Goal: Information Seeking & Learning: Learn about a topic

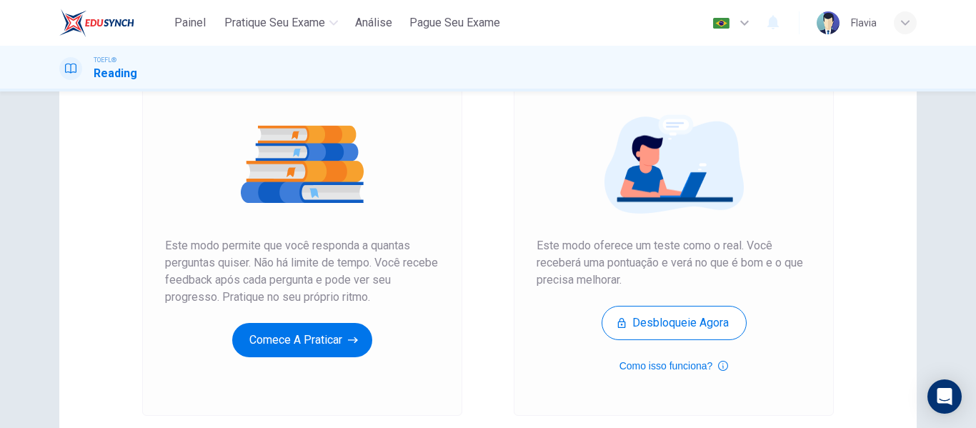
scroll to position [152, 0]
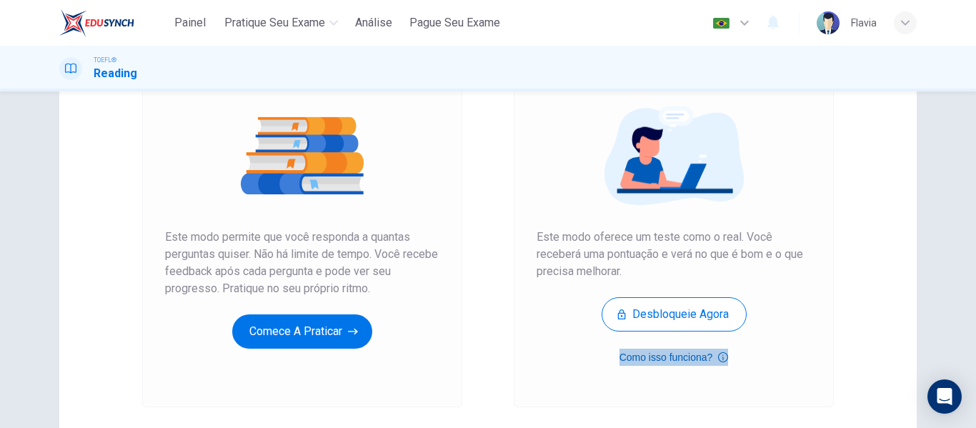
click at [713, 352] on button "Como isso funciona?" at bounding box center [673, 357] width 109 height 17
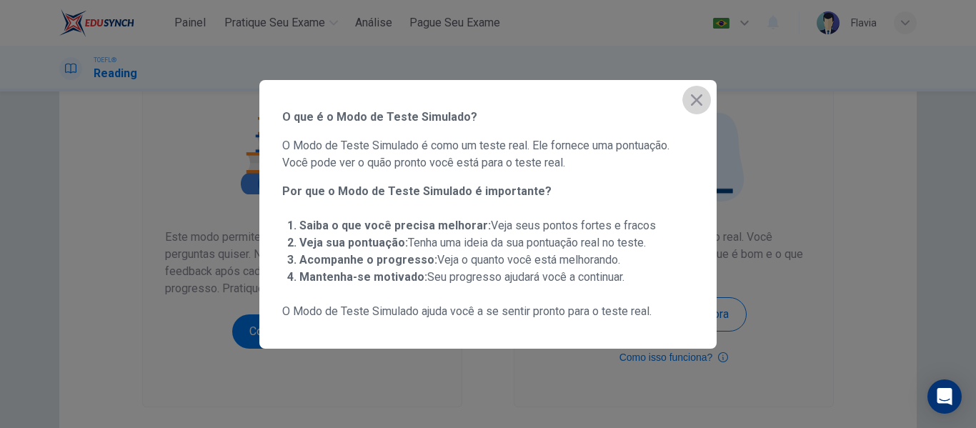
click at [702, 111] on button "button" at bounding box center [696, 100] width 29 height 29
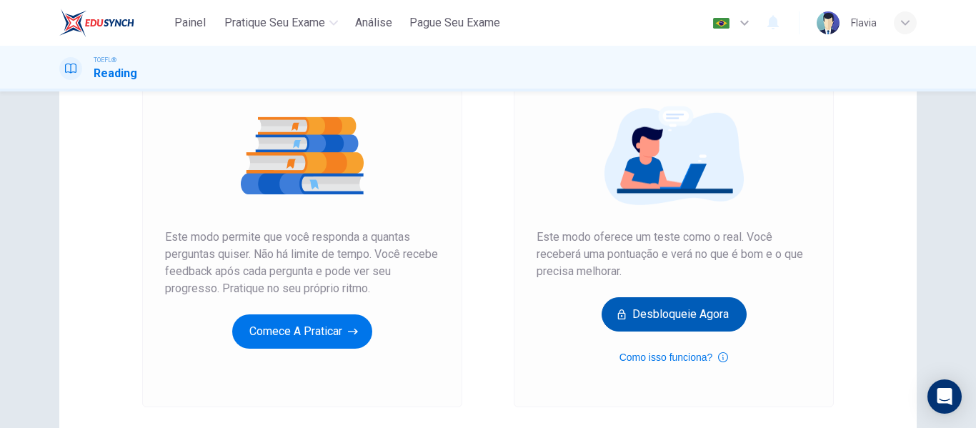
click at [691, 328] on button "Desbloqueie agora" at bounding box center [674, 314] width 145 height 34
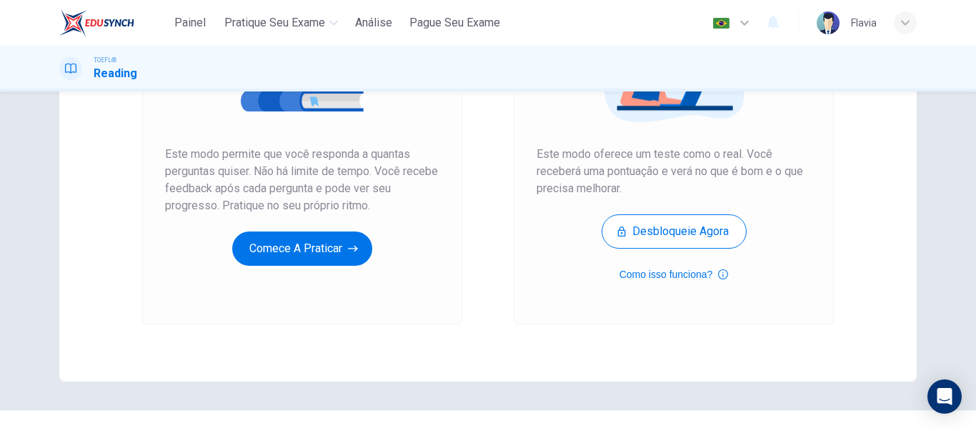
scroll to position [237, 0]
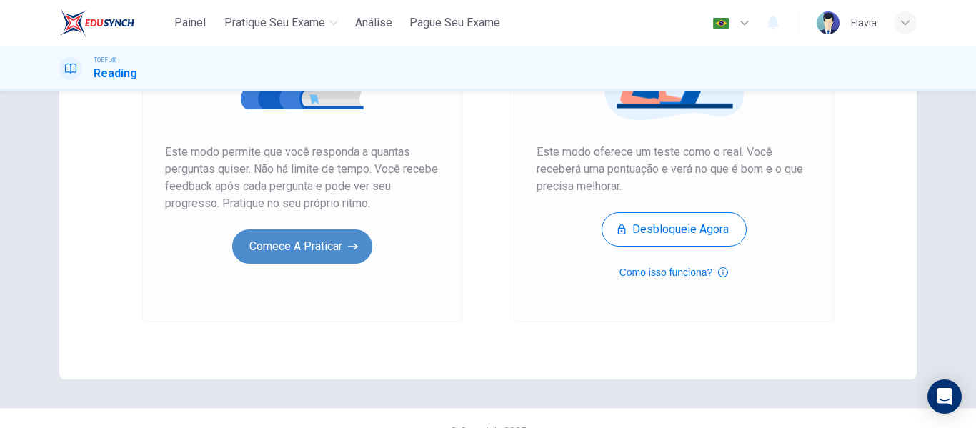
click at [292, 234] on button "Comece a praticar" at bounding box center [302, 246] width 140 height 34
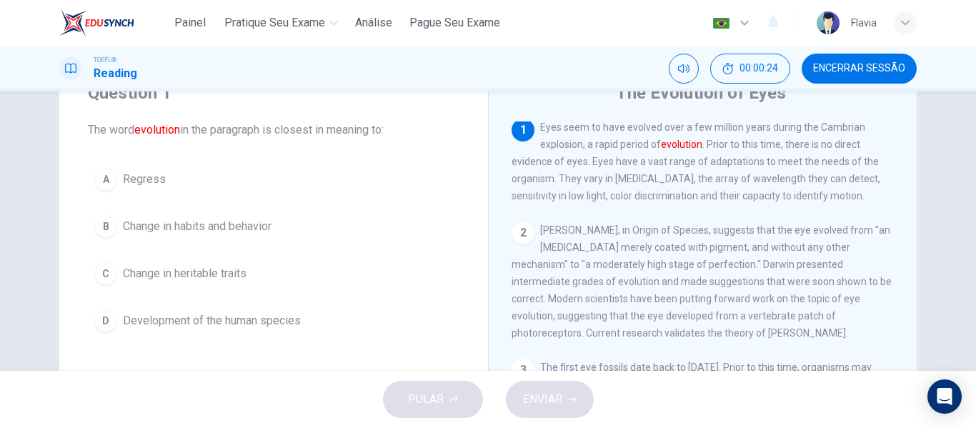
scroll to position [63, 0]
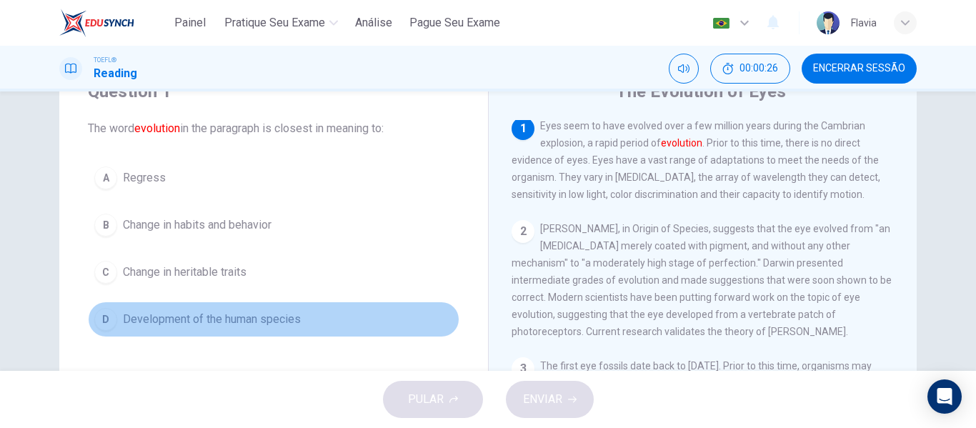
click at [374, 316] on button "D Development of the human species" at bounding box center [274, 320] width 372 height 36
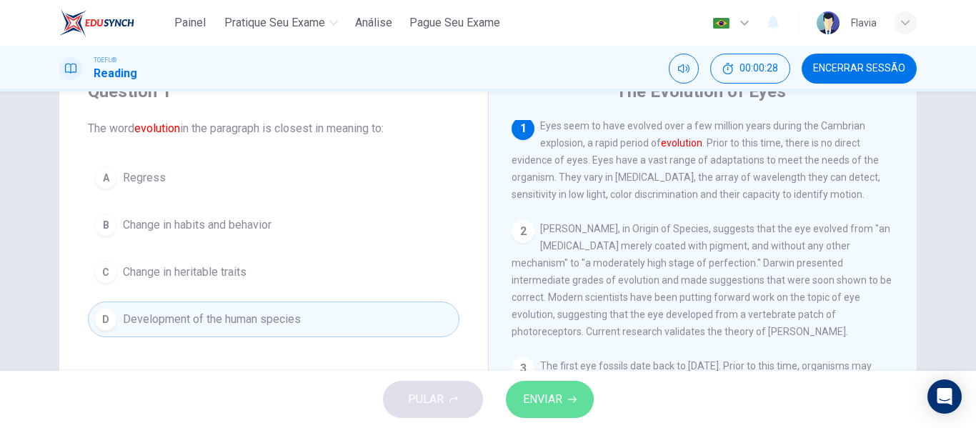
click at [559, 403] on span "ENVIAR" at bounding box center [542, 399] width 39 height 20
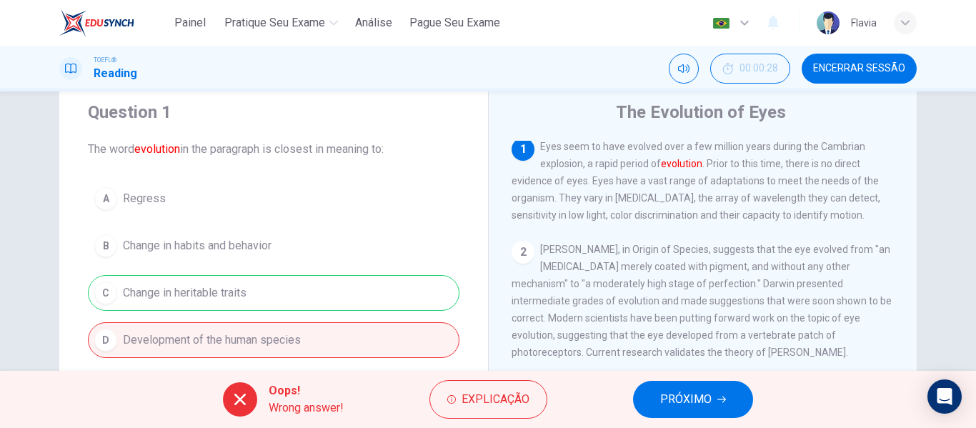
scroll to position [42, 0]
click at [495, 387] on button "Explicação" at bounding box center [488, 399] width 118 height 39
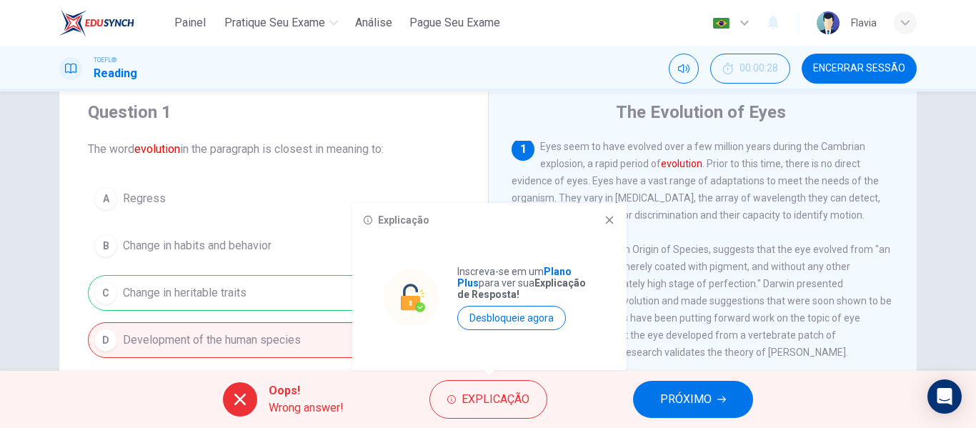
click at [610, 221] on icon at bounding box center [610, 220] width 8 height 8
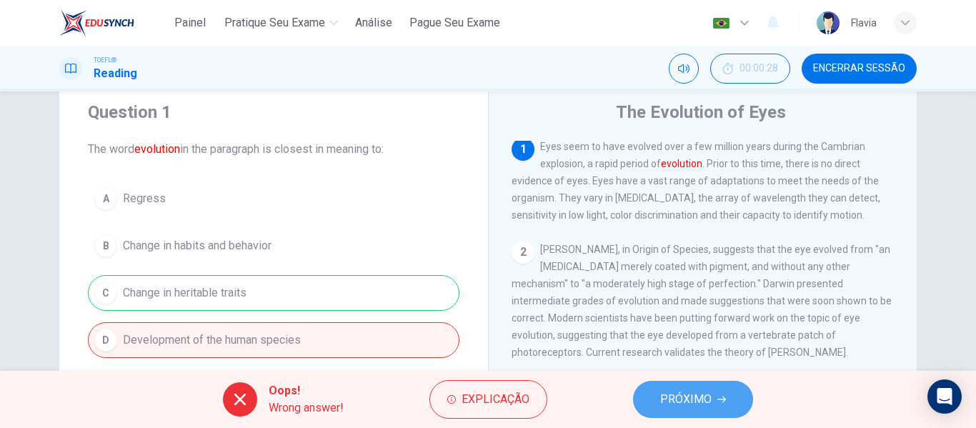
click at [692, 395] on span "PRÓXIMO" at bounding box center [685, 399] width 51 height 20
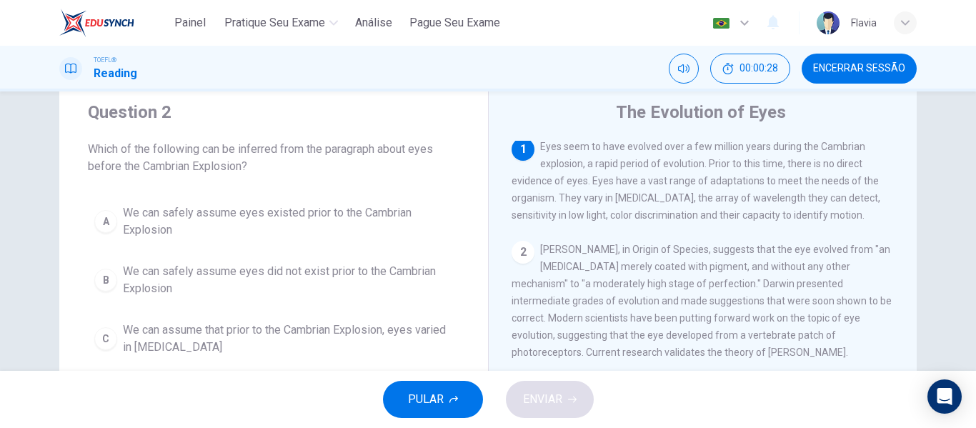
scroll to position [0, 0]
click at [872, 76] on button "Encerrar Sessão" at bounding box center [859, 69] width 115 height 30
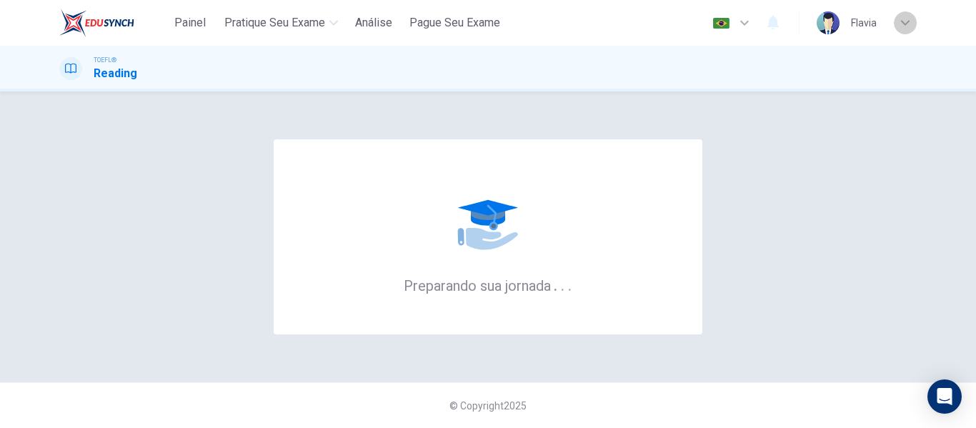
click at [902, 24] on icon "button" at bounding box center [905, 23] width 9 height 9
